Goal: Information Seeking & Learning: Learn about a topic

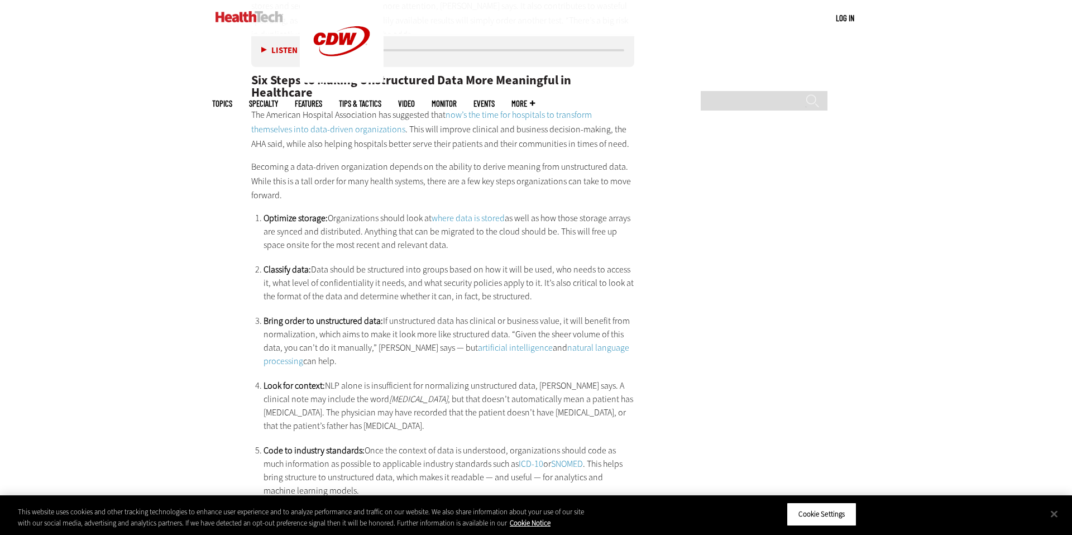
scroll to position [1978, 0]
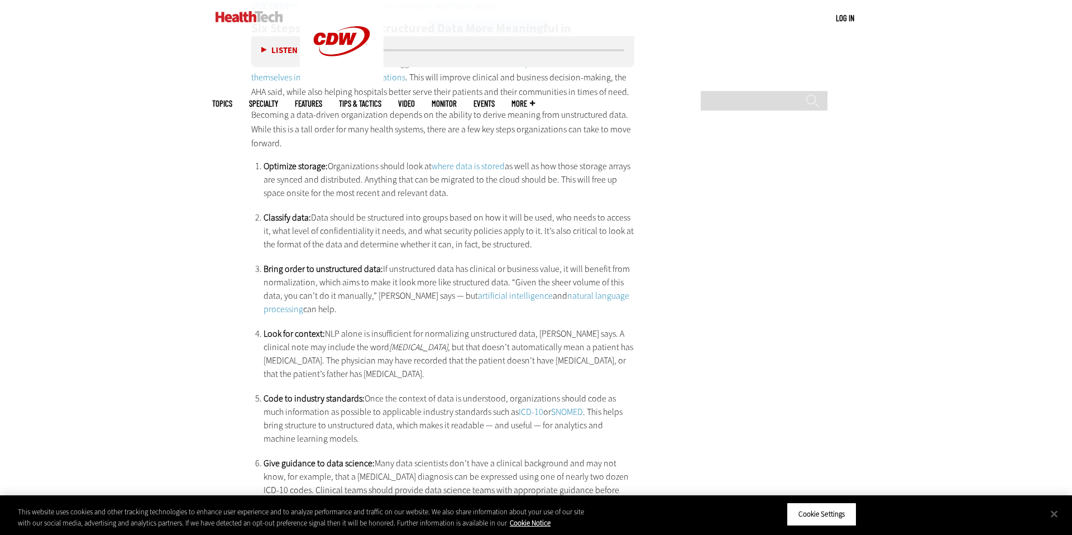
drag, startPoint x: 393, startPoint y: 266, endPoint x: 541, endPoint y: 266, distance: 148.6
click at [542, 47] on h2 "Six Steps to Making Unstructured Data More Meaningful in Healthcare" at bounding box center [442, 34] width 383 height 25
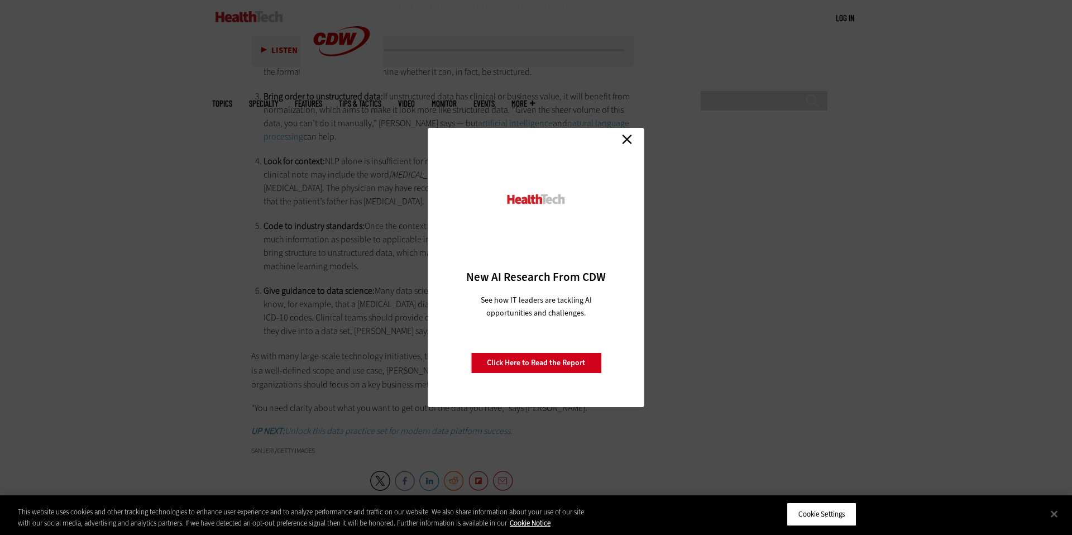
scroll to position [2418, 0]
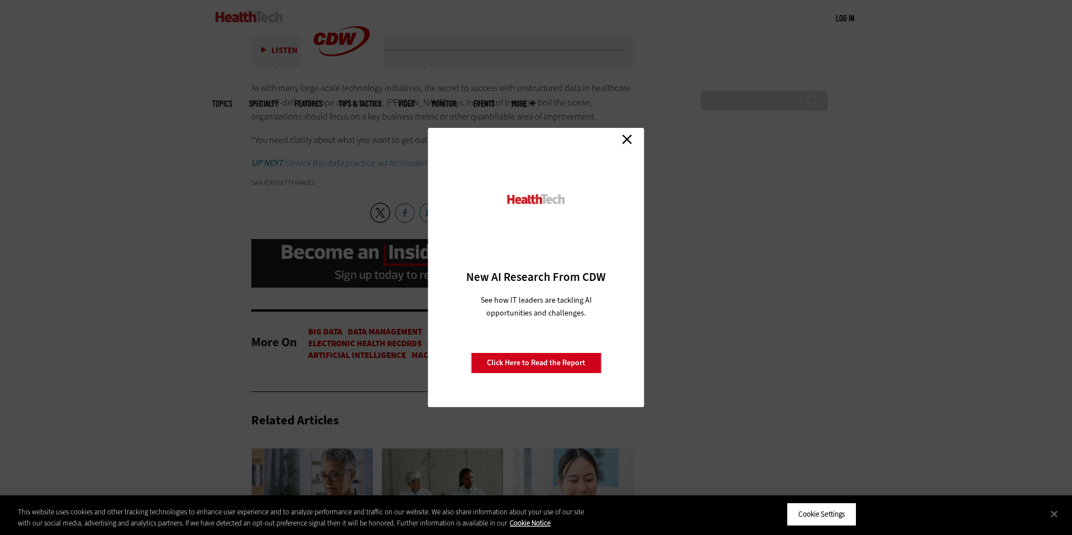
click at [628, 141] on link "Close" at bounding box center [627, 139] width 17 height 17
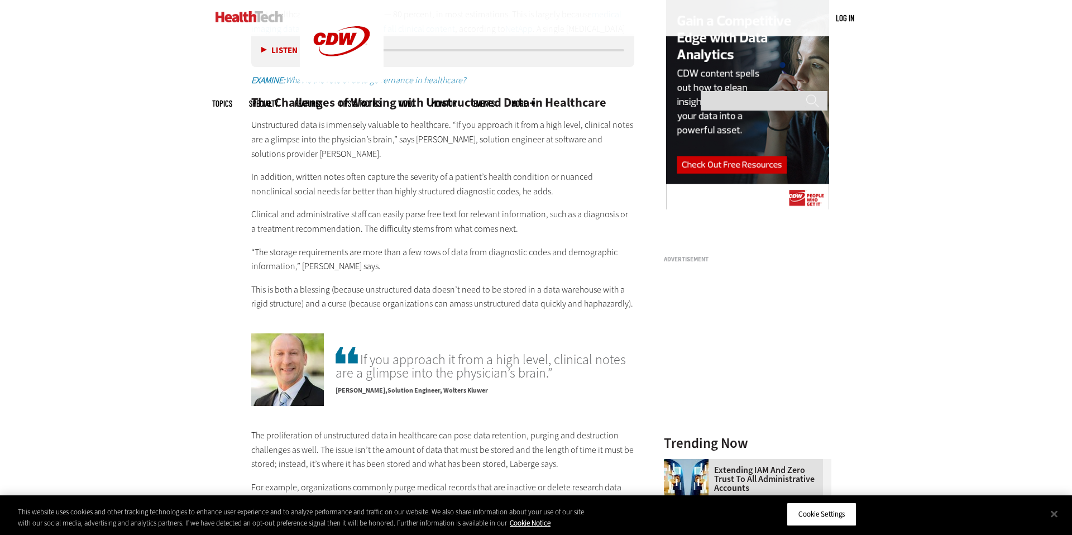
scroll to position [1235, 0]
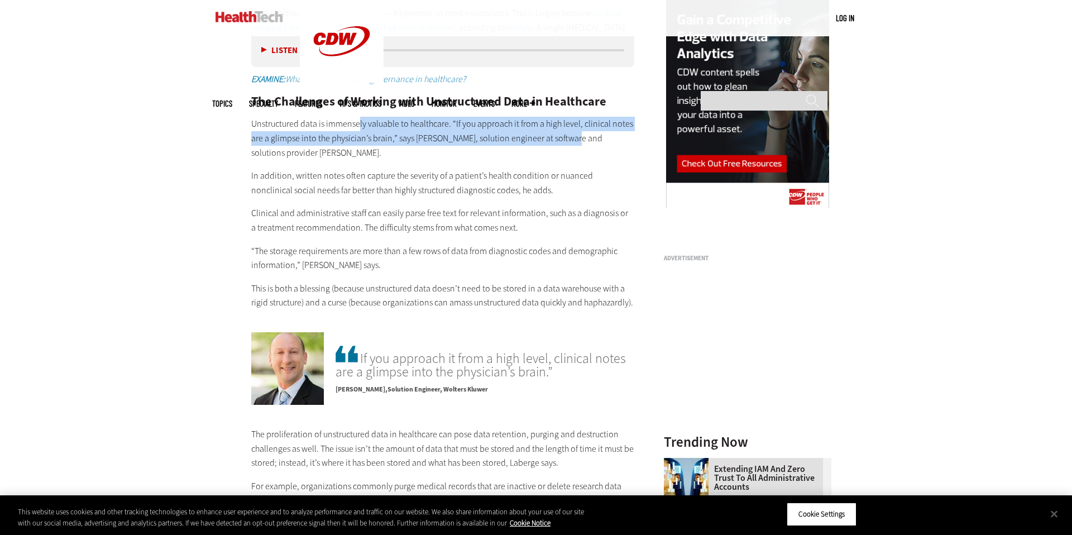
drag, startPoint x: 305, startPoint y: 272, endPoint x: 549, endPoint y: 288, distance: 244.0
click at [549, 160] on p "Unstructured data is immensely valuable to healthcare. “If you approach it from…" at bounding box center [442, 138] width 383 height 43
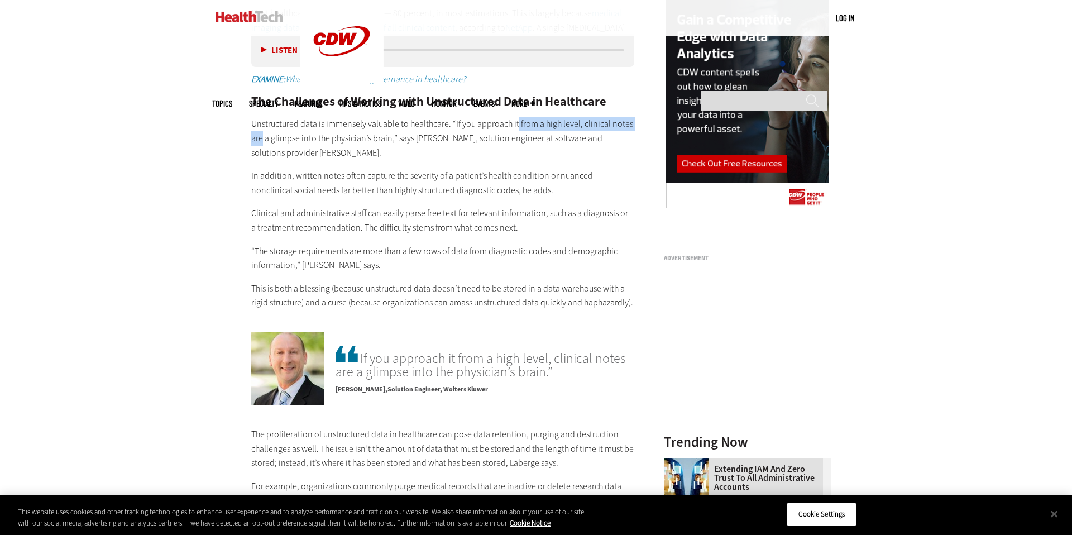
drag, startPoint x: 503, startPoint y: 274, endPoint x: 661, endPoint y: 276, distance: 158.6
click at [661, 276] on main "Home » Data Analytics Close New AI Research From CDW See how IT leaders are tac…" at bounding box center [536, 522] width 648 height 2569
drag, startPoint x: 250, startPoint y: 289, endPoint x: 309, endPoint y: 292, distance: 58.7
click at [309, 160] on p "Unstructured data is immensely valuable to healthcare. “If you approach it from…" at bounding box center [442, 138] width 383 height 43
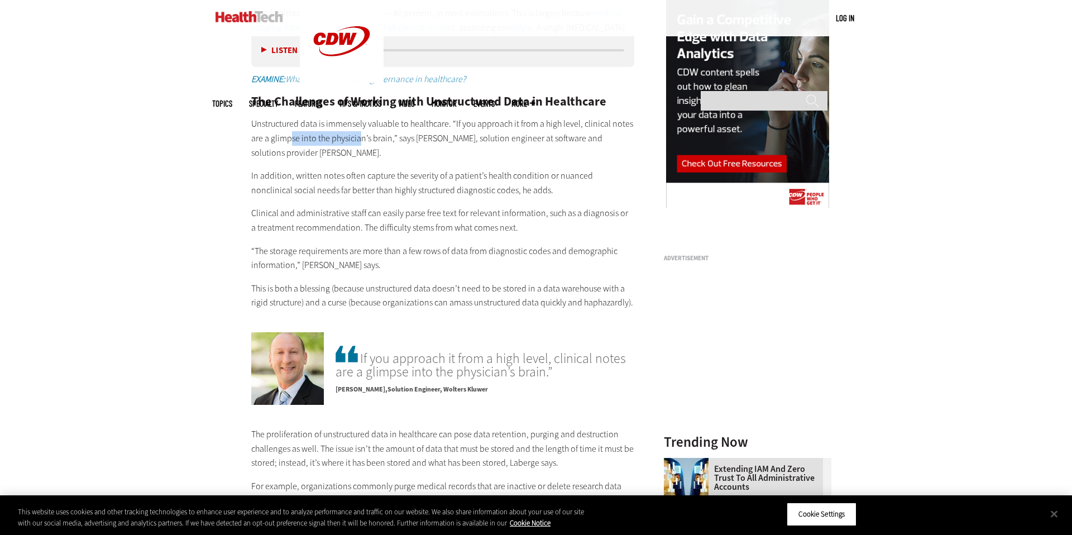
drag, startPoint x: 204, startPoint y: 292, endPoint x: 292, endPoint y: 293, distance: 87.7
click at [292, 160] on p "Unstructured data is immensely valuable to healthcare. “If you approach it from…" at bounding box center [442, 138] width 383 height 43
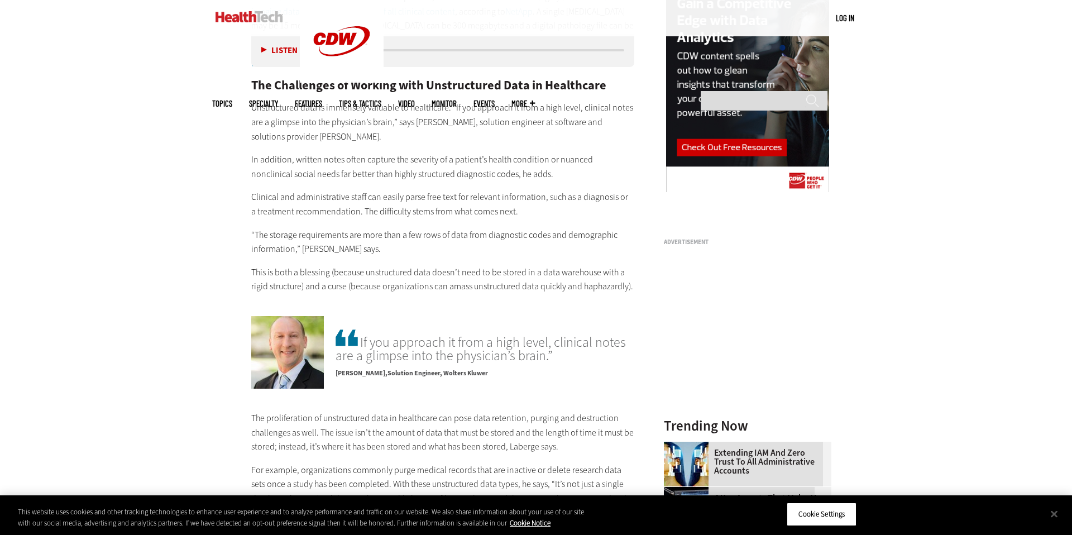
scroll to position [1254, 0]
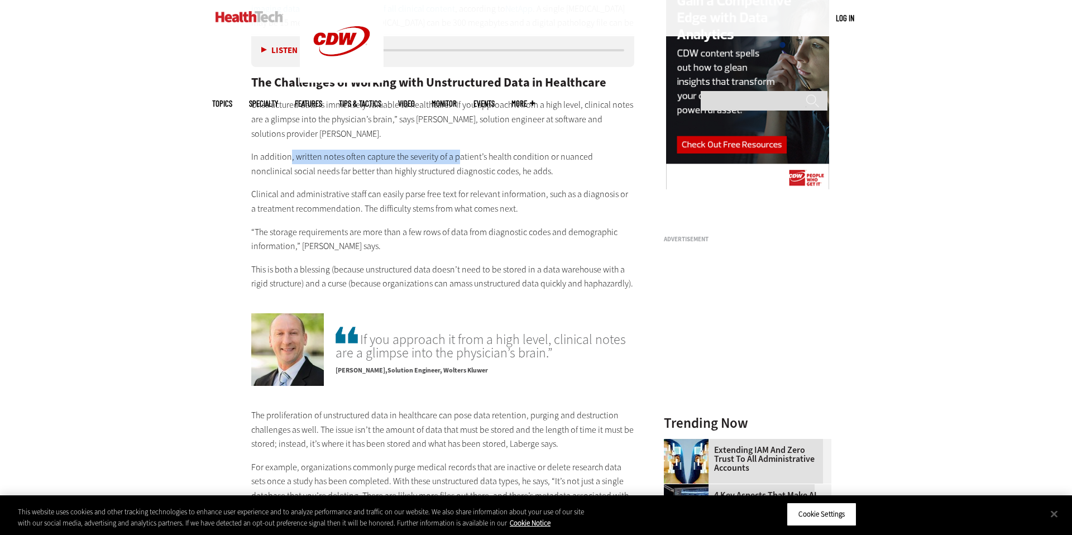
drag, startPoint x: 220, startPoint y: 317, endPoint x: 429, endPoint y: 321, distance: 208.9
click at [429, 178] on p "In addition, written notes often capture the severity of a patient’s health con…" at bounding box center [442, 164] width 383 height 28
drag, startPoint x: 429, startPoint y: 321, endPoint x: 552, endPoint y: 349, distance: 126.7
click at [552, 291] on div "Defining Structured vs. Unstructured Data in Healthcare Structured data tends t…" at bounding box center [442, 62] width 383 height 457
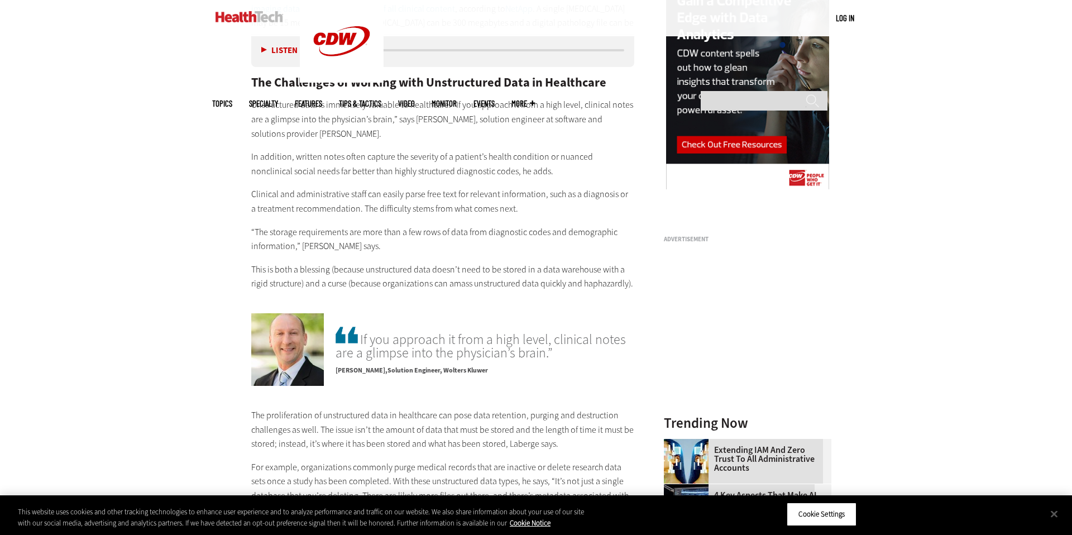
click at [552, 291] on div "Defining Structured vs. Unstructured Data in Healthcare Structured data tends t…" at bounding box center [442, 62] width 383 height 457
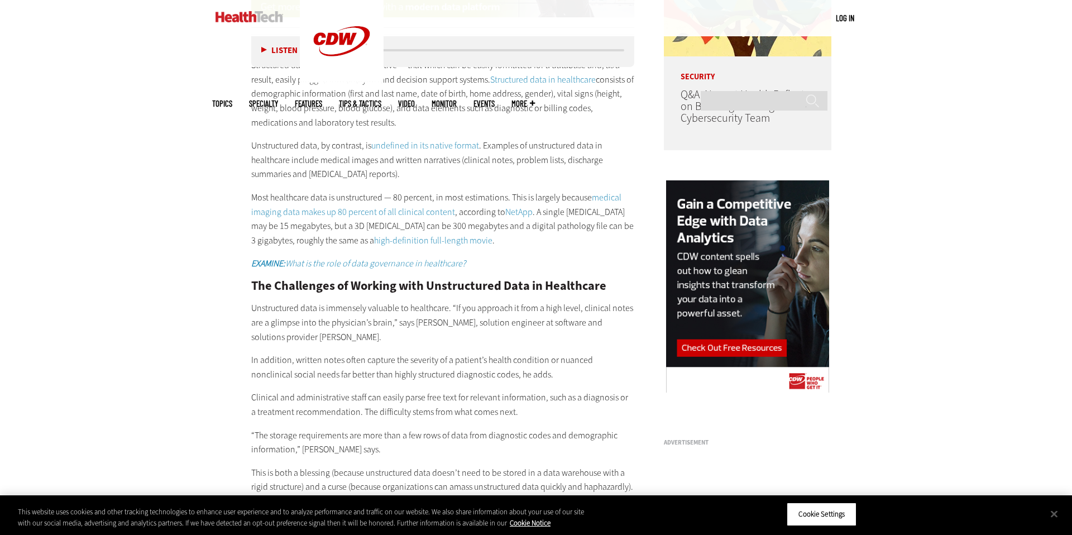
scroll to position [1032, 0]
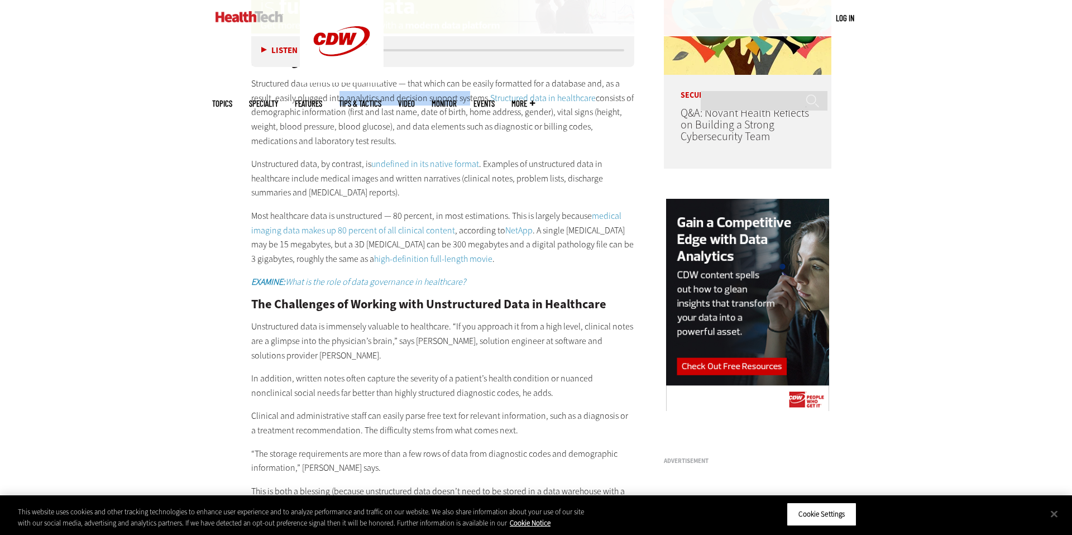
drag, startPoint x: 247, startPoint y: 190, endPoint x: 410, endPoint y: 191, distance: 163.1
click at [410, 148] on p "Structured data tends to be quantitative — that which can be easily formatted f…" at bounding box center [442, 112] width 383 height 71
drag, startPoint x: 259, startPoint y: 209, endPoint x: 390, endPoint y: 211, distance: 130.7
click at [390, 148] on p "Structured data tends to be quantitative — that which can be easily formatted f…" at bounding box center [442, 112] width 383 height 71
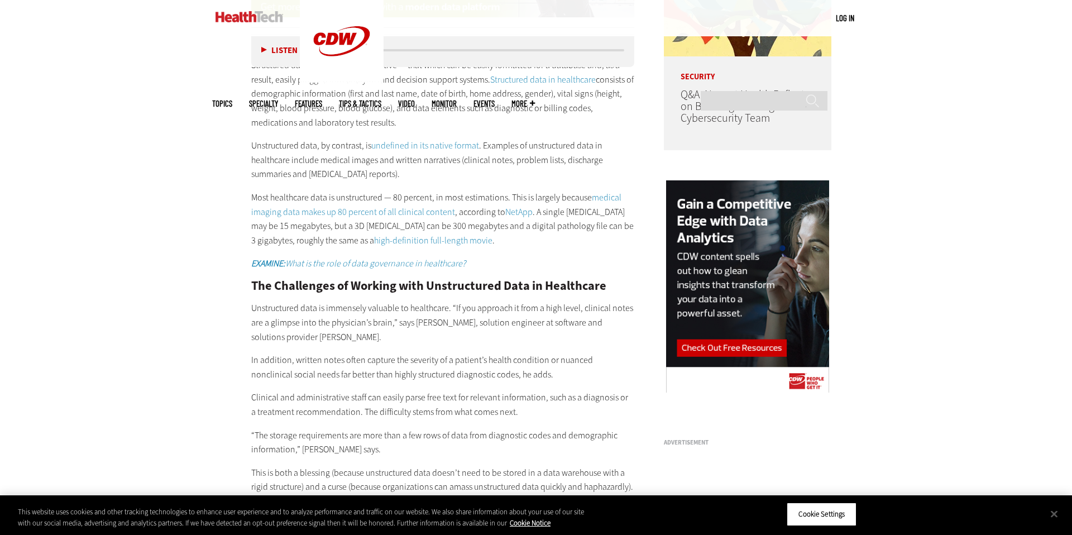
scroll to position [1054, 0]
